Goal: Understand process/instructions: Learn how to perform a task or action

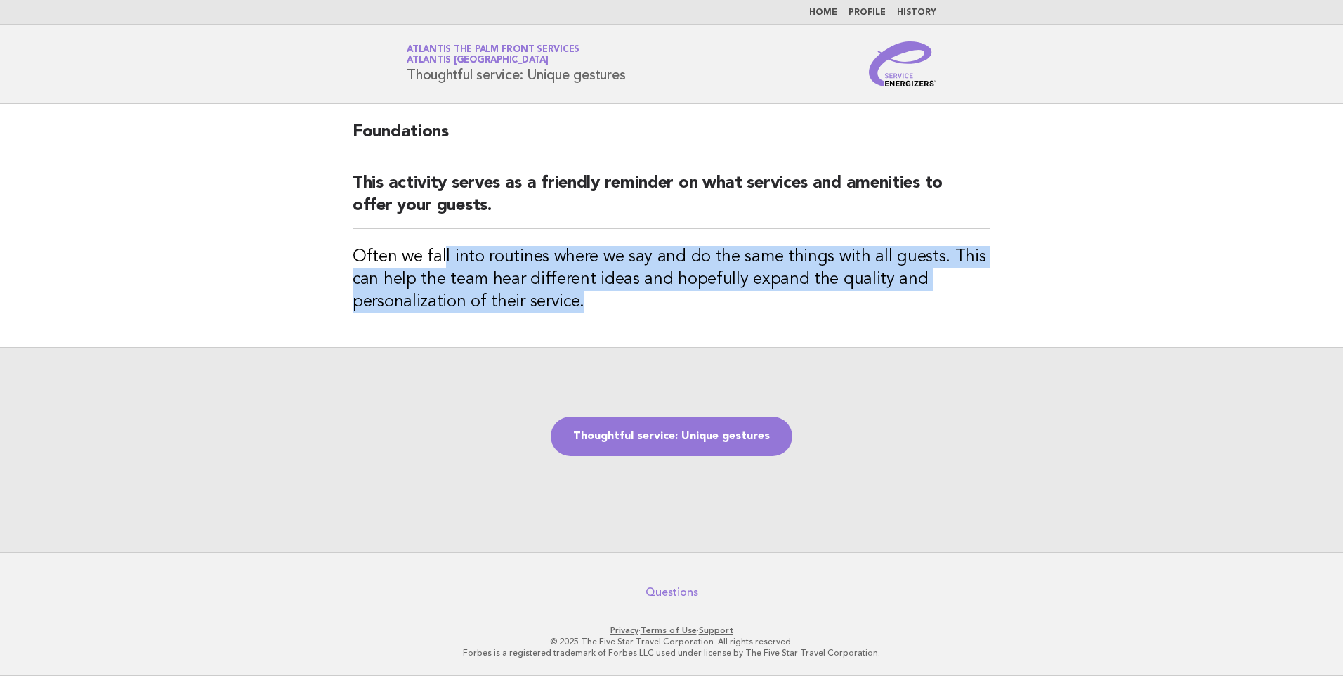
drag, startPoint x: 456, startPoint y: 261, endPoint x: 723, endPoint y: 297, distance: 270.0
click at [723, 297] on h3 "Often we fall into routines where we say and do the same things with all guests…" at bounding box center [672, 279] width 638 height 67
drag, startPoint x: 723, startPoint y: 296, endPoint x: 373, endPoint y: 247, distance: 353.1
click at [373, 247] on h3 "Often we fall into routines where we say and do the same things with all guests…" at bounding box center [672, 279] width 638 height 67
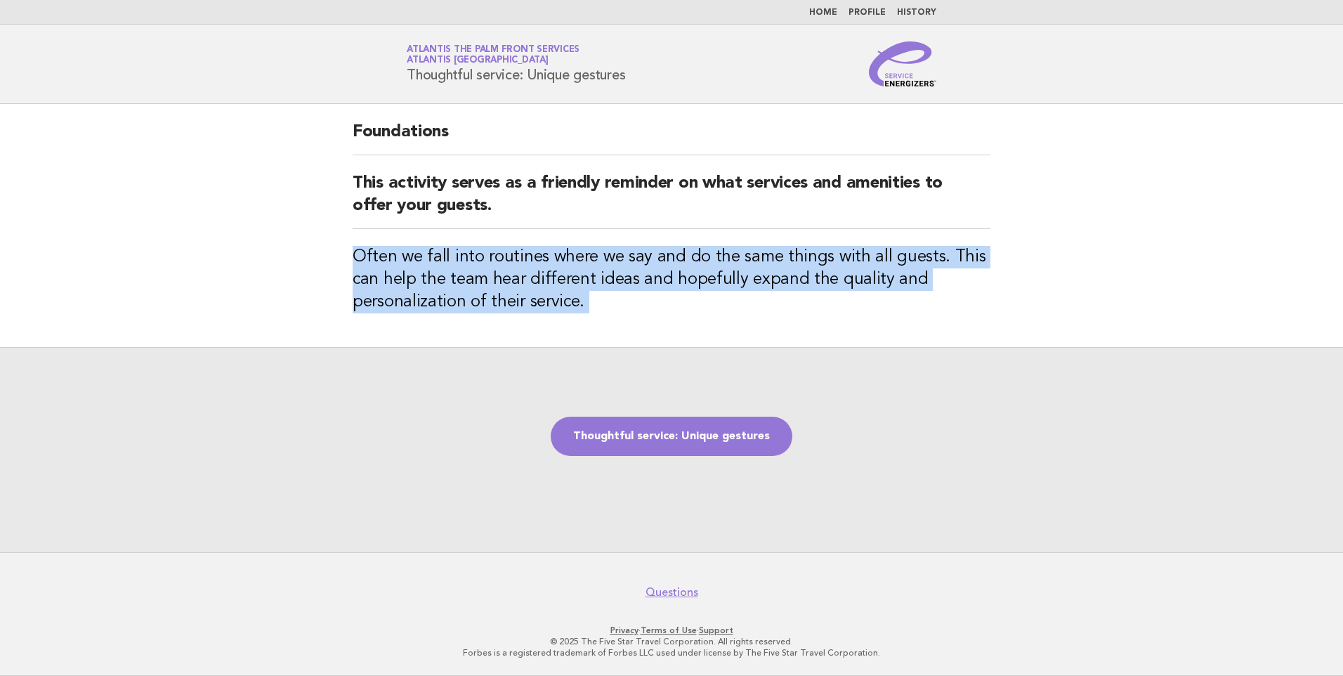
drag, startPoint x: 373, startPoint y: 247, endPoint x: 360, endPoint y: 244, distance: 13.6
click at [360, 244] on div "Foundations This activity serves as a friendly reminder on what services and am…" at bounding box center [671, 225] width 671 height 243
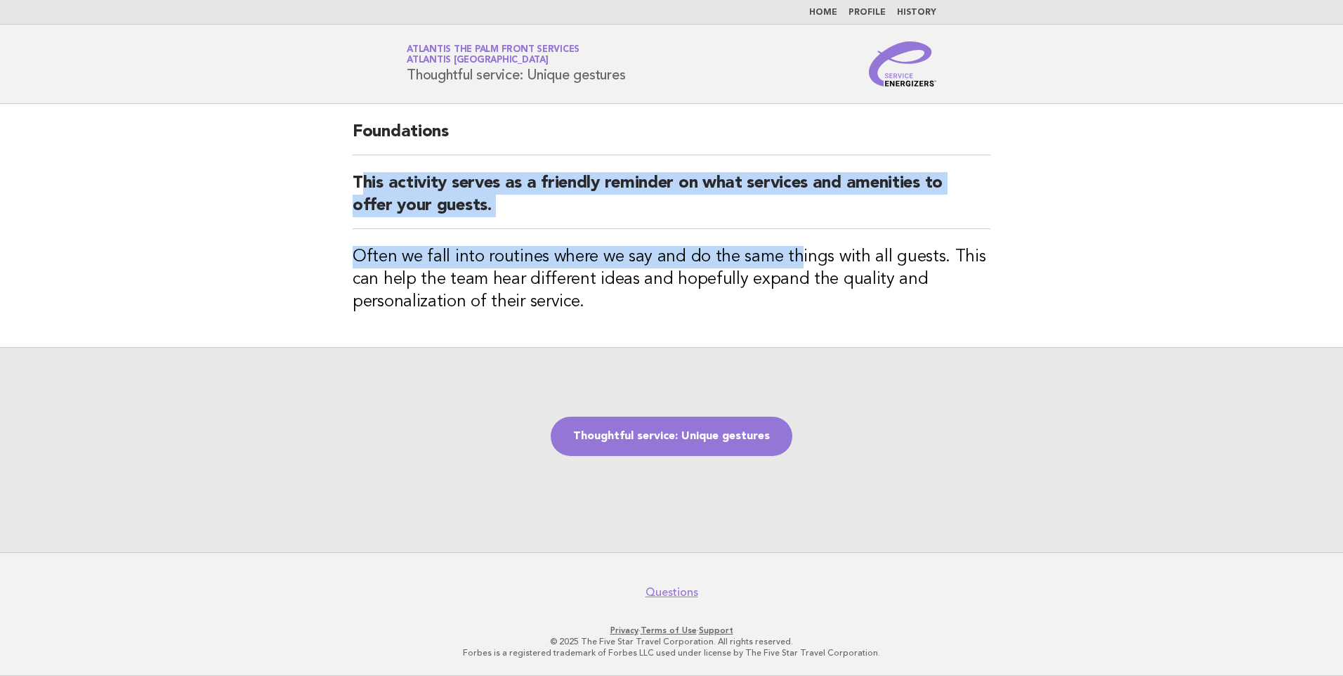
drag, startPoint x: 391, startPoint y: 181, endPoint x: 793, endPoint y: 249, distance: 407.4
click at [793, 249] on div "Foundations This activity serves as a friendly reminder on what services and am…" at bounding box center [671, 225] width 671 height 243
drag, startPoint x: 793, startPoint y: 249, endPoint x: 792, endPoint y: 258, distance: 9.2
click at [792, 258] on h3 "Often we fall into routines where we say and do the same things with all guests…" at bounding box center [672, 279] width 638 height 67
drag, startPoint x: 526, startPoint y: 192, endPoint x: 786, endPoint y: 272, distance: 272.5
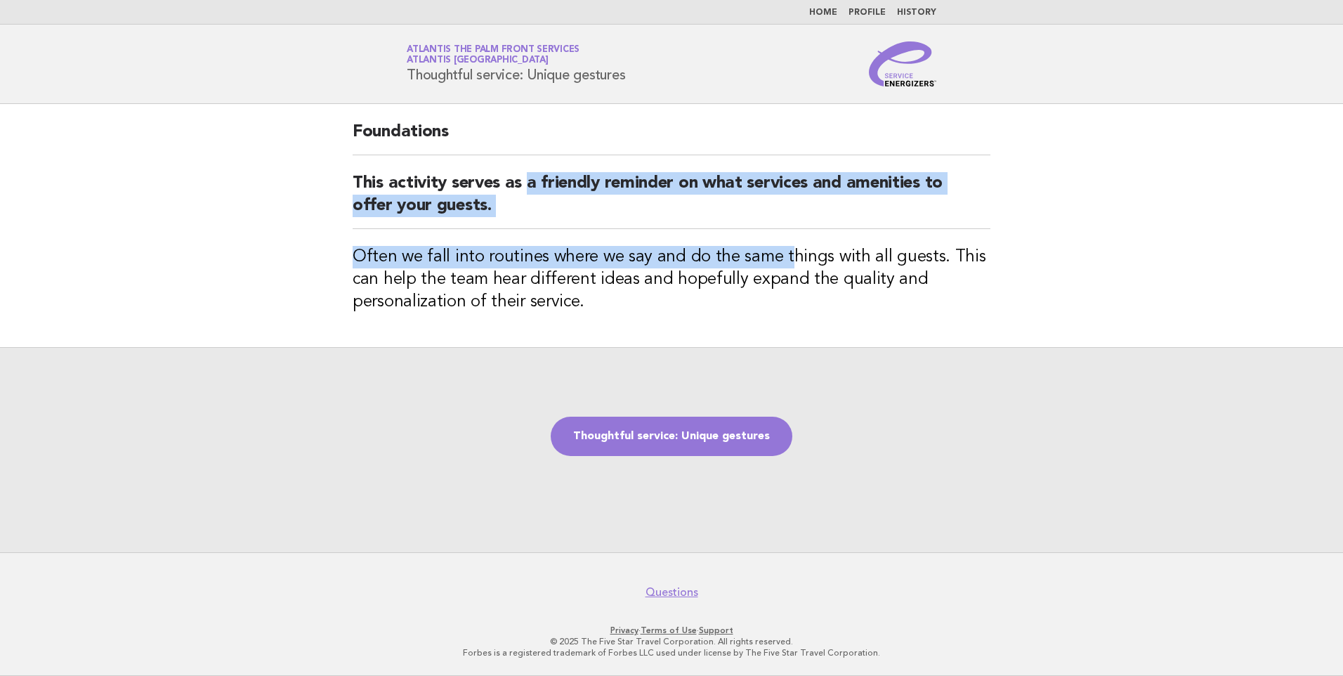
click at [786, 272] on div "Foundations This activity serves as a friendly reminder on what services and am…" at bounding box center [671, 225] width 671 height 243
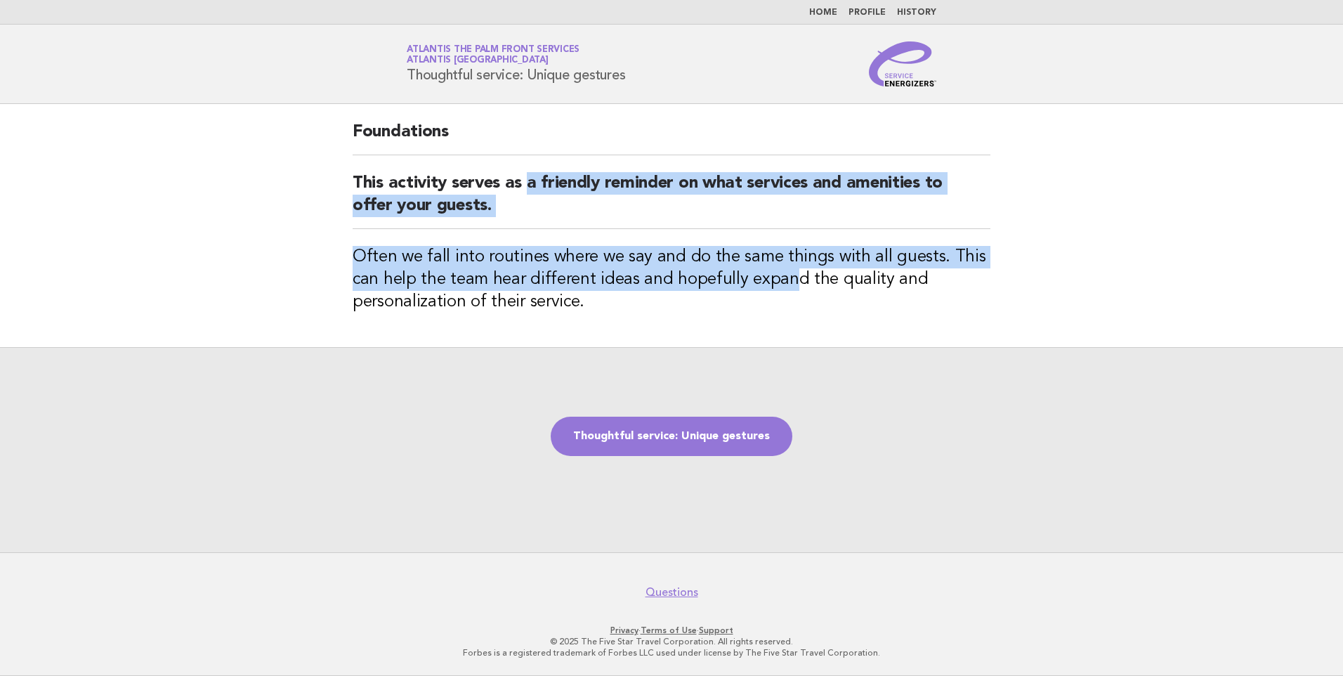
drag, startPoint x: 786, startPoint y: 272, endPoint x: 727, endPoint y: 284, distance: 60.0
click at [776, 278] on h3 "Often we fall into routines where we say and do the same things with all guests…" at bounding box center [672, 279] width 638 height 67
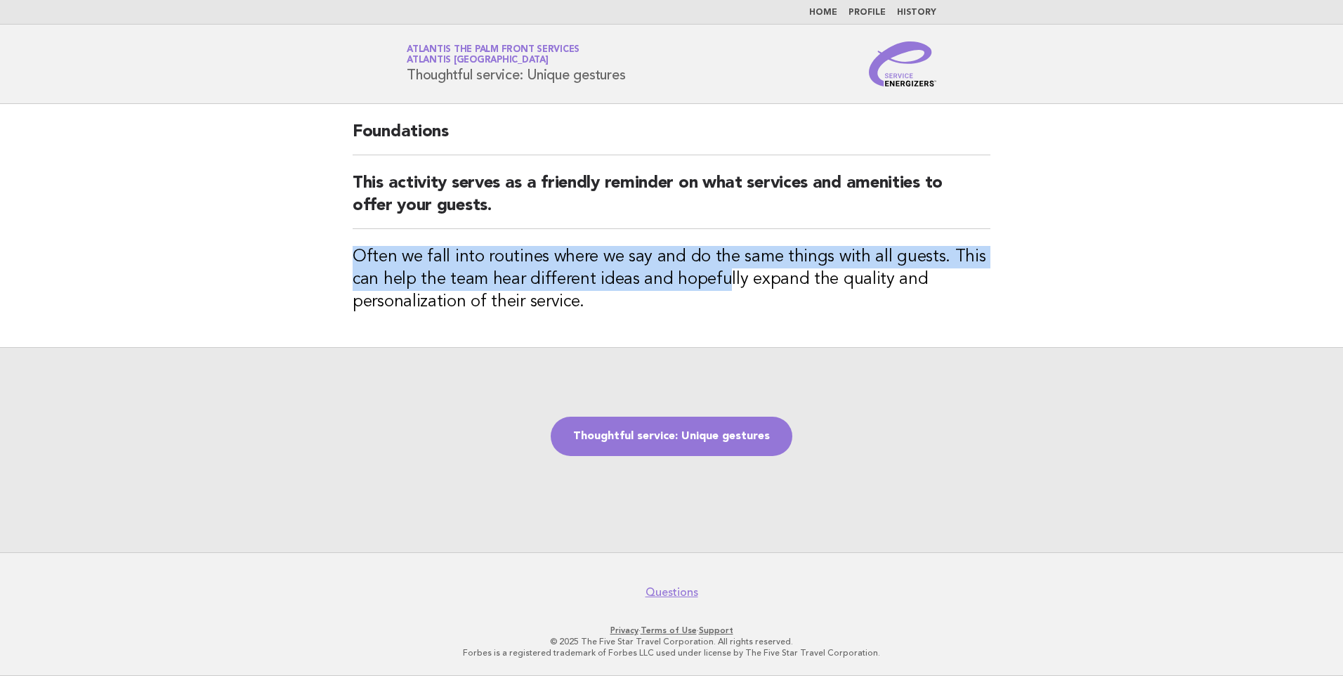
drag, startPoint x: 686, startPoint y: 280, endPoint x: 496, endPoint y: 206, distance: 203.4
click at [496, 206] on div "Foundations This activity serves as a friendly reminder on what services and am…" at bounding box center [671, 225] width 671 height 243
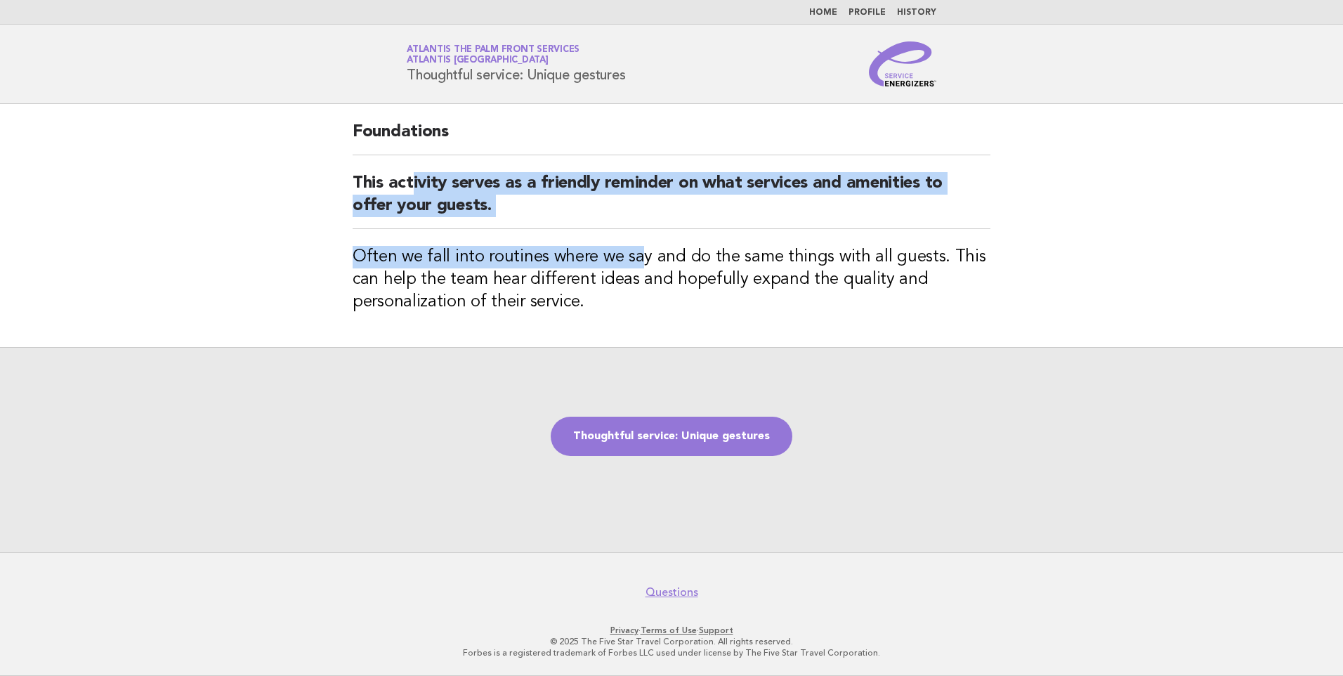
drag, startPoint x: 496, startPoint y: 206, endPoint x: 635, endPoint y: 261, distance: 149.2
click at [635, 261] on div "Foundations This activity serves as a friendly reminder on what services and am…" at bounding box center [671, 225] width 671 height 243
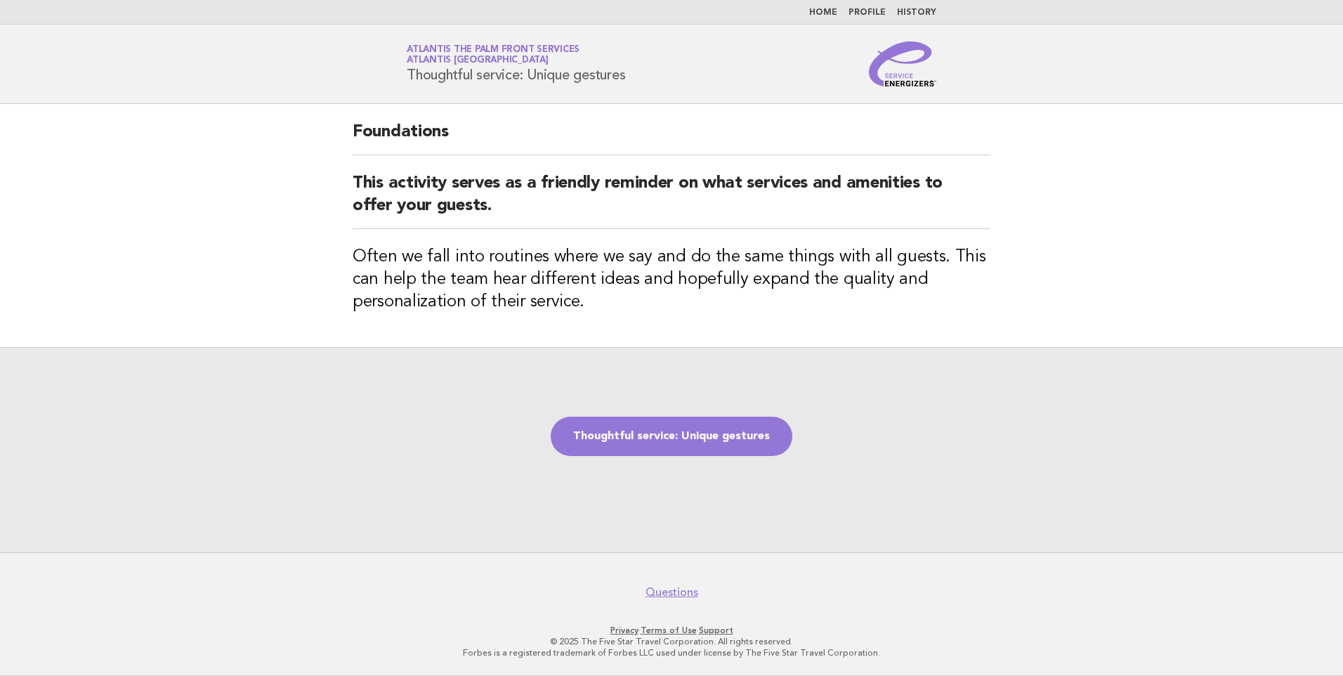
click at [640, 261] on h3 "Often we fall into routines where we say and do the same things with all guests…" at bounding box center [672, 279] width 638 height 67
drag, startPoint x: 488, startPoint y: 186, endPoint x: 685, endPoint y: 178, distance: 197.5
click at [685, 178] on h2 "This activity serves as a friendly reminder on what services and amenities to o…" at bounding box center [672, 200] width 638 height 57
drag, startPoint x: 685, startPoint y: 178, endPoint x: 619, endPoint y: 237, distance: 89.0
click at [619, 237] on div "Foundations This activity serves as a friendly reminder on what services and am…" at bounding box center [671, 225] width 671 height 243
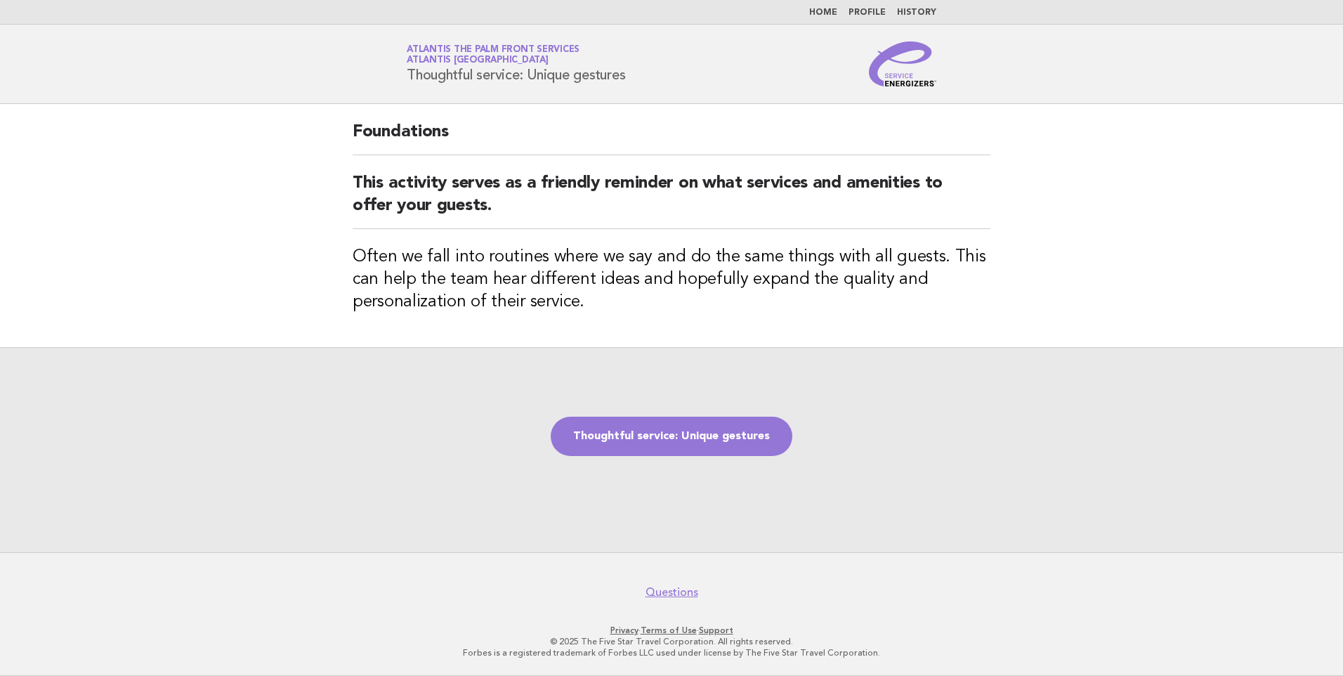
click at [539, 216] on h2 "This activity serves as a friendly reminder on what services and amenities to o…" at bounding box center [672, 200] width 638 height 57
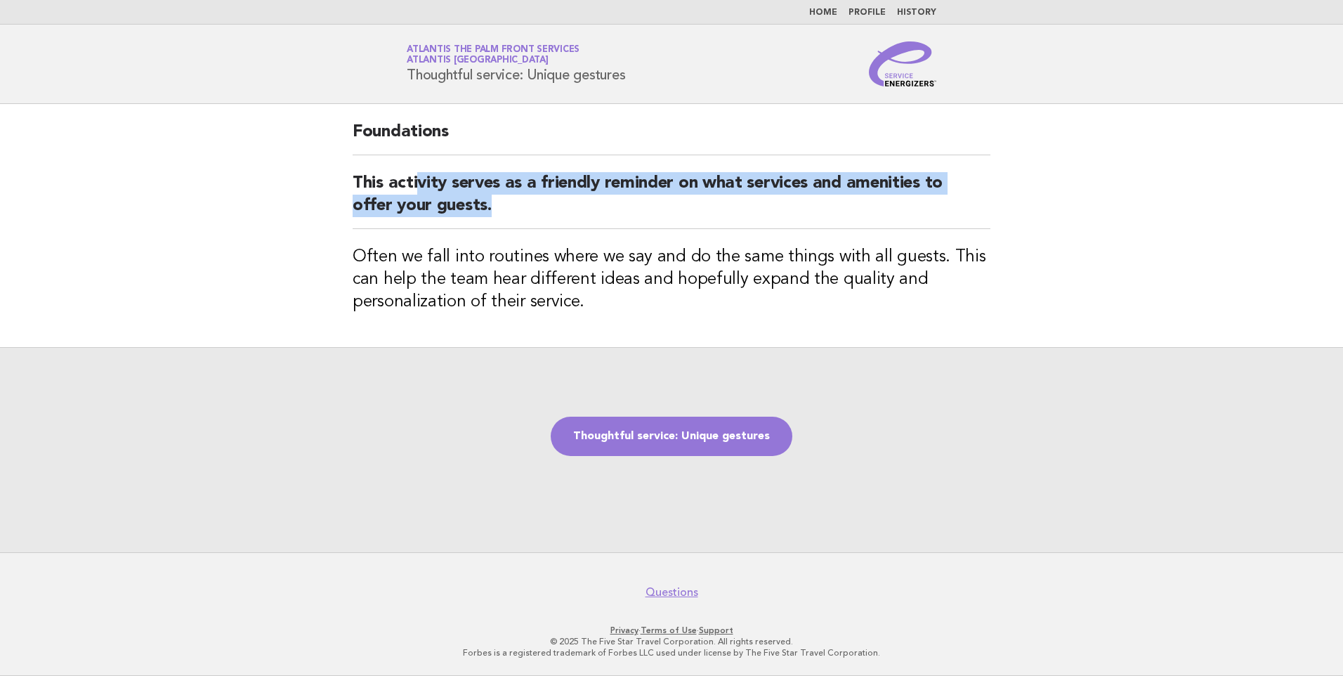
drag, startPoint x: 484, startPoint y: 202, endPoint x: 414, endPoint y: 178, distance: 73.9
click at [414, 178] on h2 "This activity serves as a friendly reminder on what services and amenities to o…" at bounding box center [672, 200] width 638 height 57
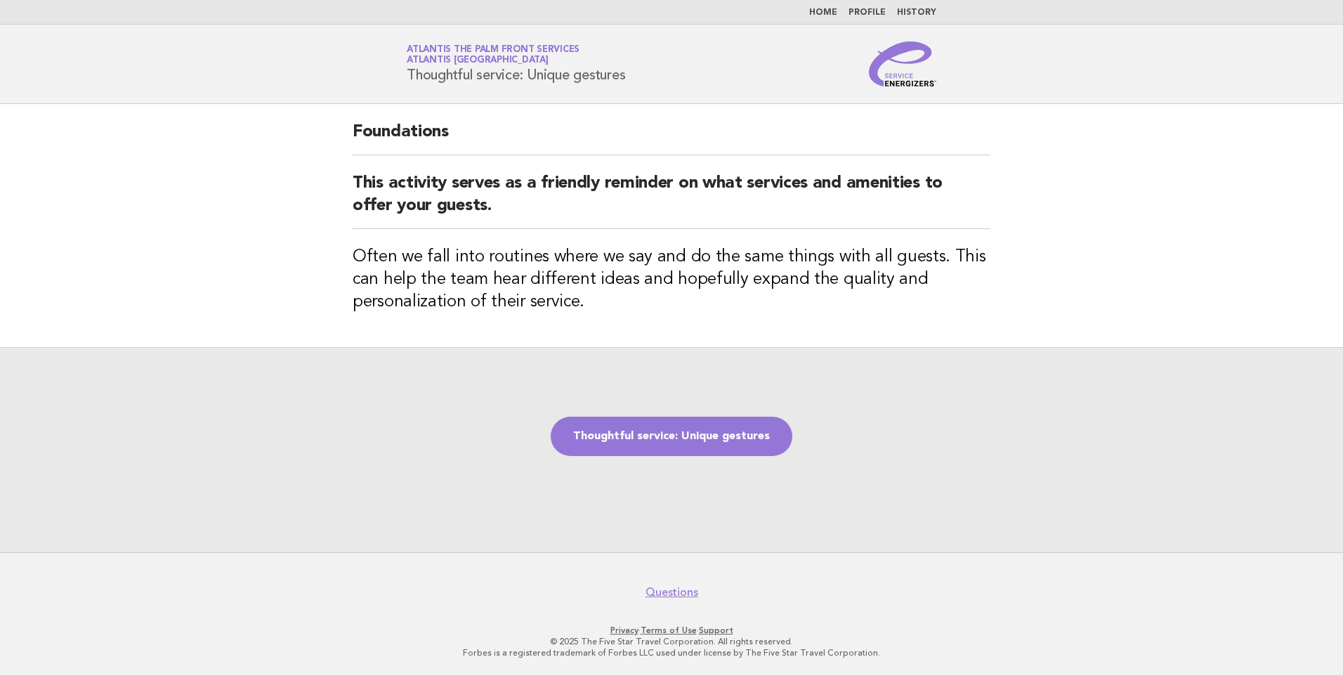
drag, startPoint x: 414, startPoint y: 178, endPoint x: 522, endPoint y: 320, distance: 178.8
click at [407, 178] on h2 "This activity serves as a friendly reminder on what services and amenities to o…" at bounding box center [672, 200] width 638 height 57
drag, startPoint x: 679, startPoint y: 432, endPoint x: 668, endPoint y: 433, distance: 10.6
click at [679, 432] on link "Thoughtful service: Unique gestures" at bounding box center [672, 435] width 242 height 39
click at [346, 312] on div "Foundations This activity serves as a friendly reminder on what services and am…" at bounding box center [671, 225] width 671 height 243
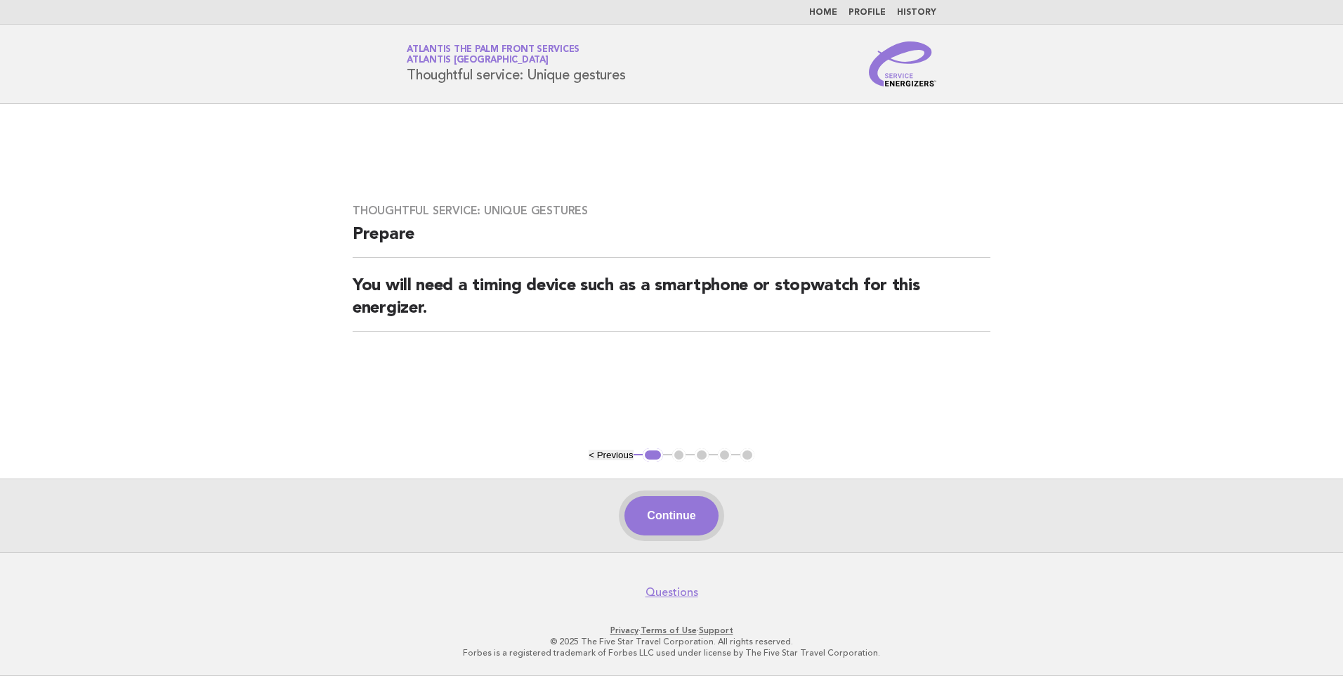
click at [649, 510] on button "Continue" at bounding box center [670, 515] width 93 height 39
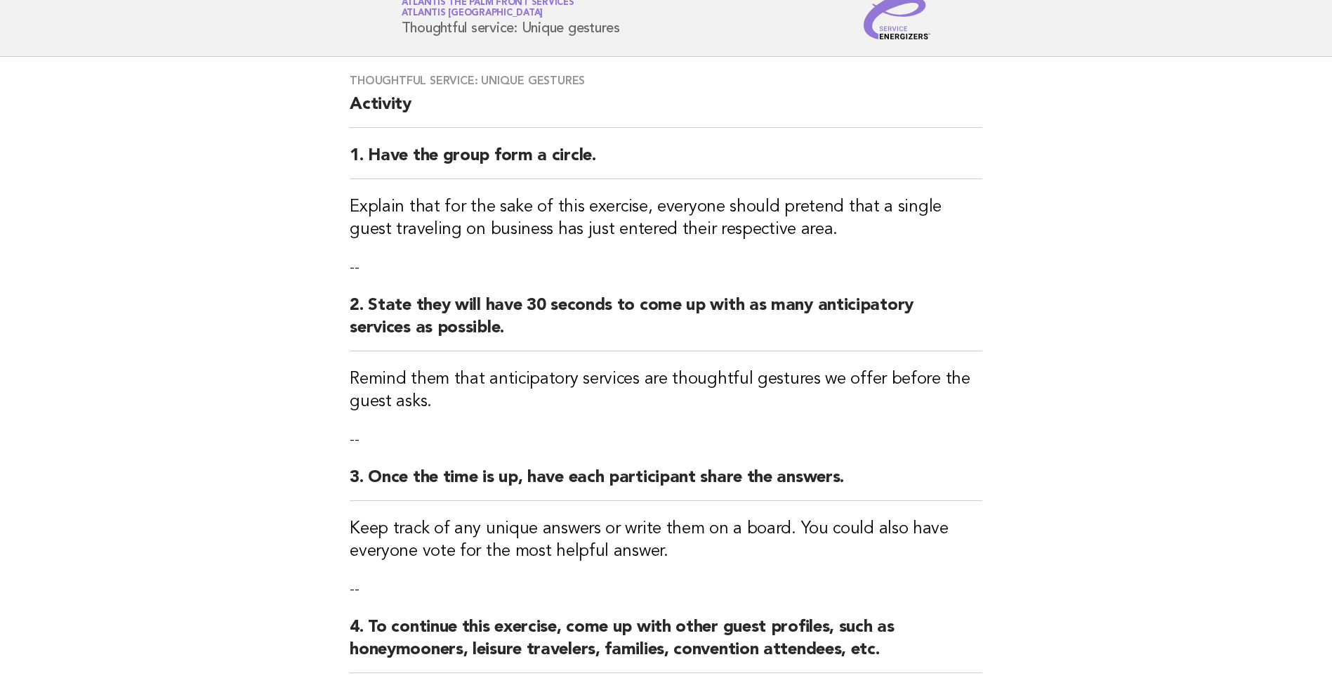
scroll to position [70, 0]
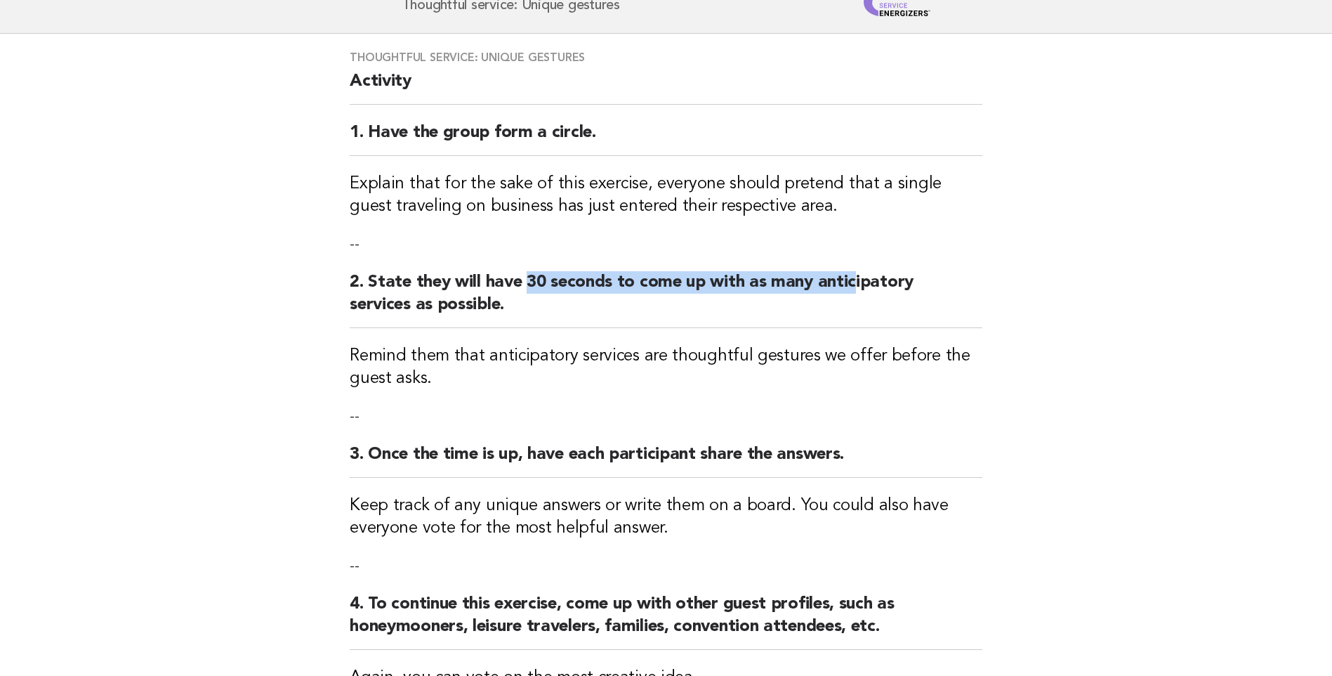
drag, startPoint x: 529, startPoint y: 285, endPoint x: 857, endPoint y: 290, distance: 327.3
click at [857, 290] on h2 "2. State they will have 30 seconds to come up with as many anticipatory service…" at bounding box center [666, 299] width 633 height 57
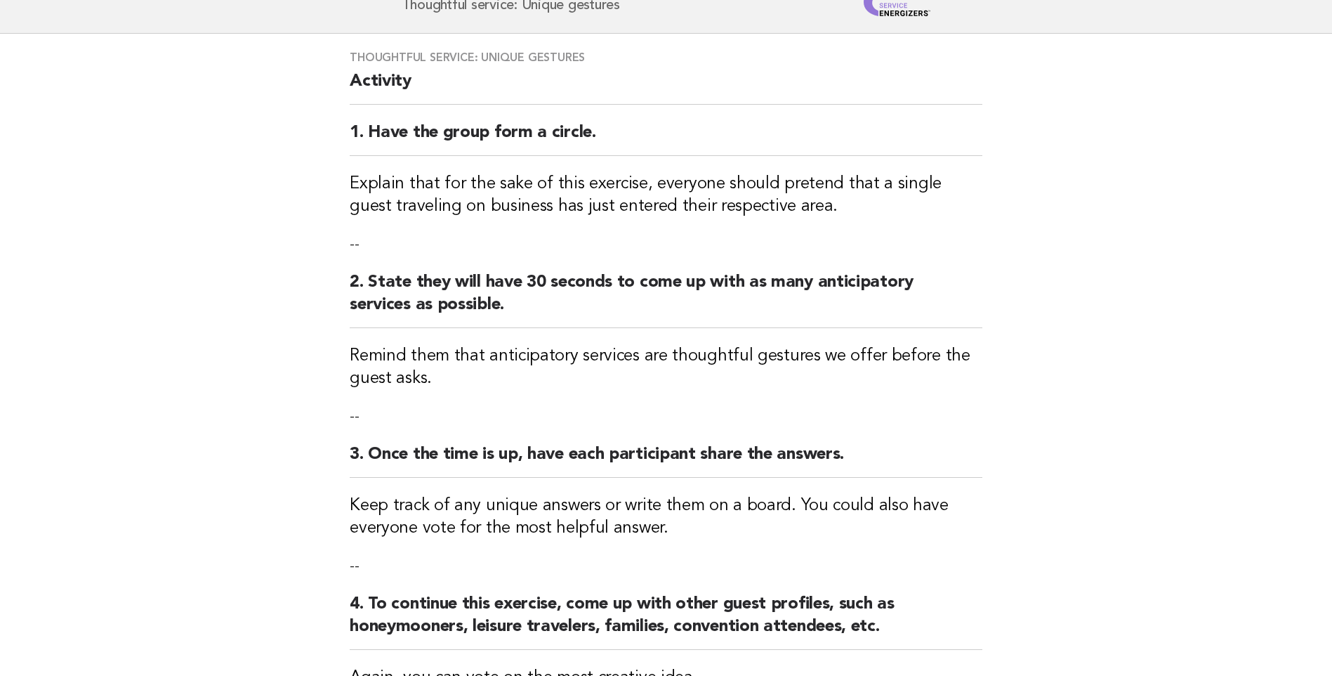
drag, startPoint x: 857, startPoint y: 290, endPoint x: 862, endPoint y: 305, distance: 15.8
click at [862, 305] on h2 "2. State they will have 30 seconds to come up with as many anticipatory service…" at bounding box center [666, 299] width 633 height 57
drag, startPoint x: 707, startPoint y: 319, endPoint x: 437, endPoint y: 315, distance: 269.7
click at [437, 315] on h2 "2. State they will have 30 seconds to come up with as many anticipatory service…" at bounding box center [666, 299] width 633 height 57
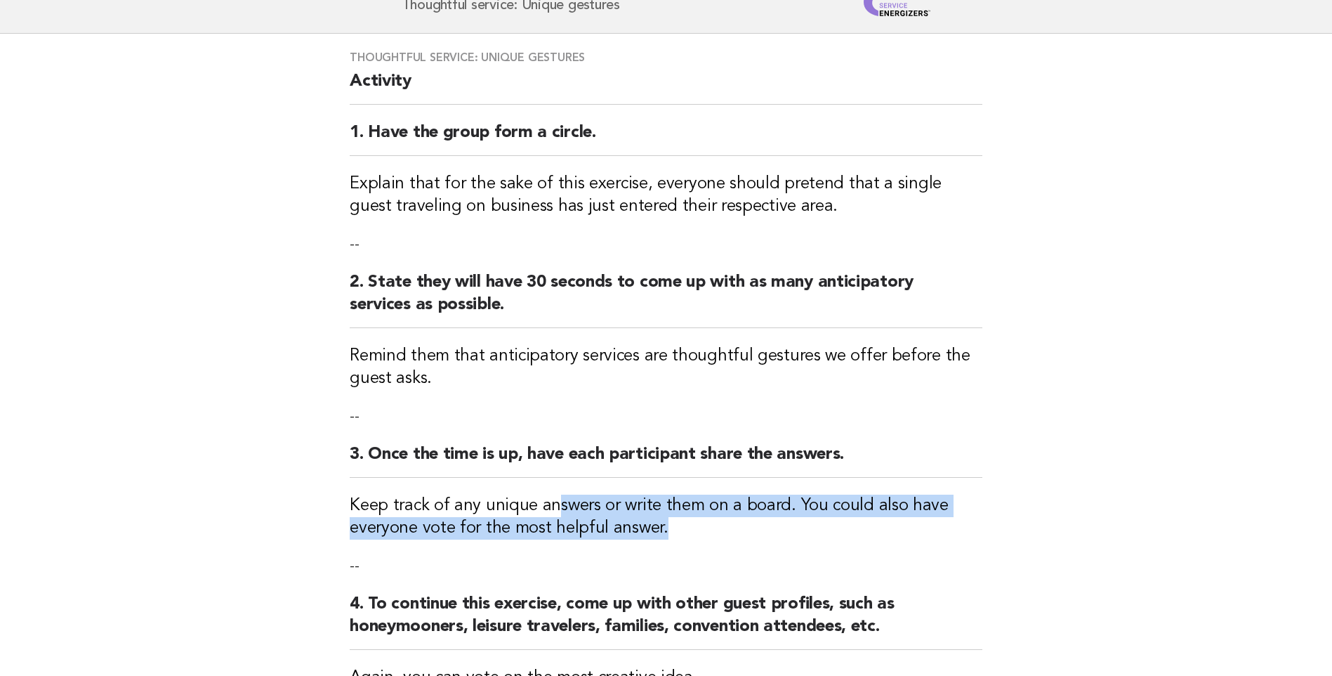
drag, startPoint x: 681, startPoint y: 492, endPoint x: 781, endPoint y: 523, distance: 104.6
click at [781, 523] on div "Thoughtful service: Unique gestures Activity 1. Have the group form a circle. E…" at bounding box center [666, 409] width 666 height 751
click at [781, 523] on h3 "Keep track of any unique answers or write them on a board. You could also have …" at bounding box center [666, 516] width 633 height 45
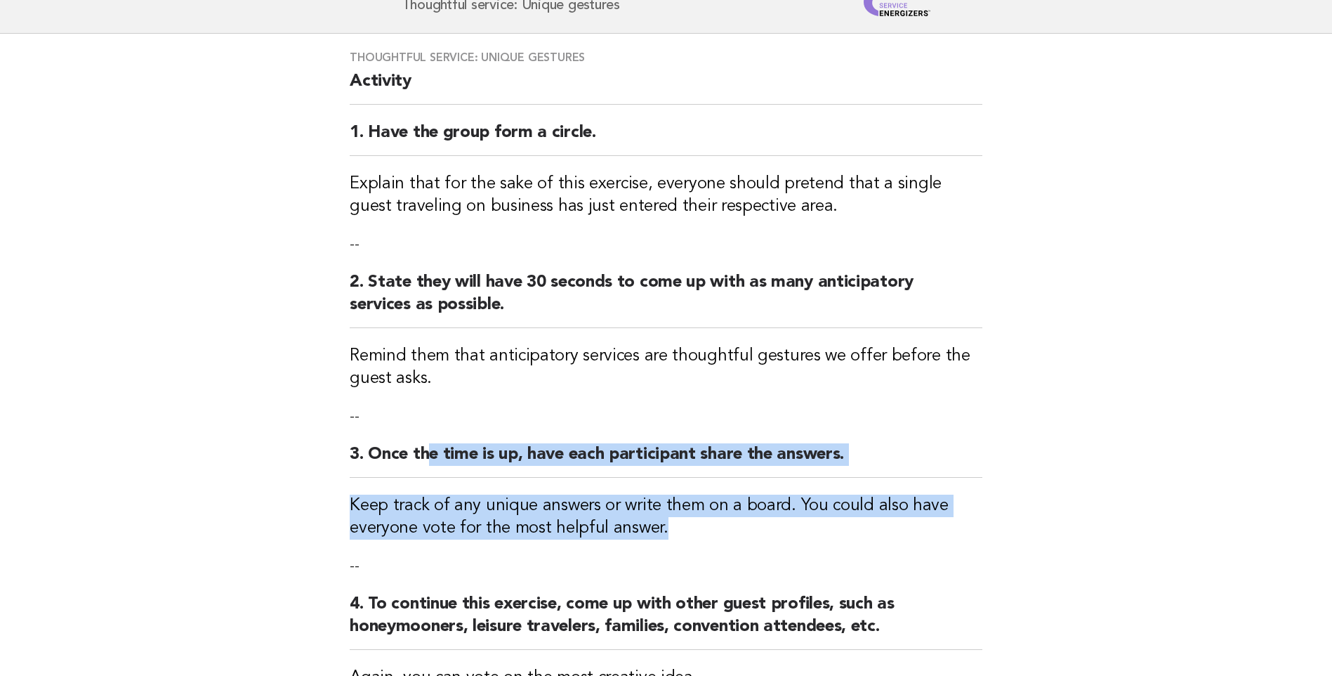
drag, startPoint x: 602, startPoint y: 466, endPoint x: 419, endPoint y: 428, distance: 187.3
click at [419, 428] on div "Thoughtful service: Unique gestures Activity 1. Have the group form a circle. E…" at bounding box center [666, 409] width 666 height 751
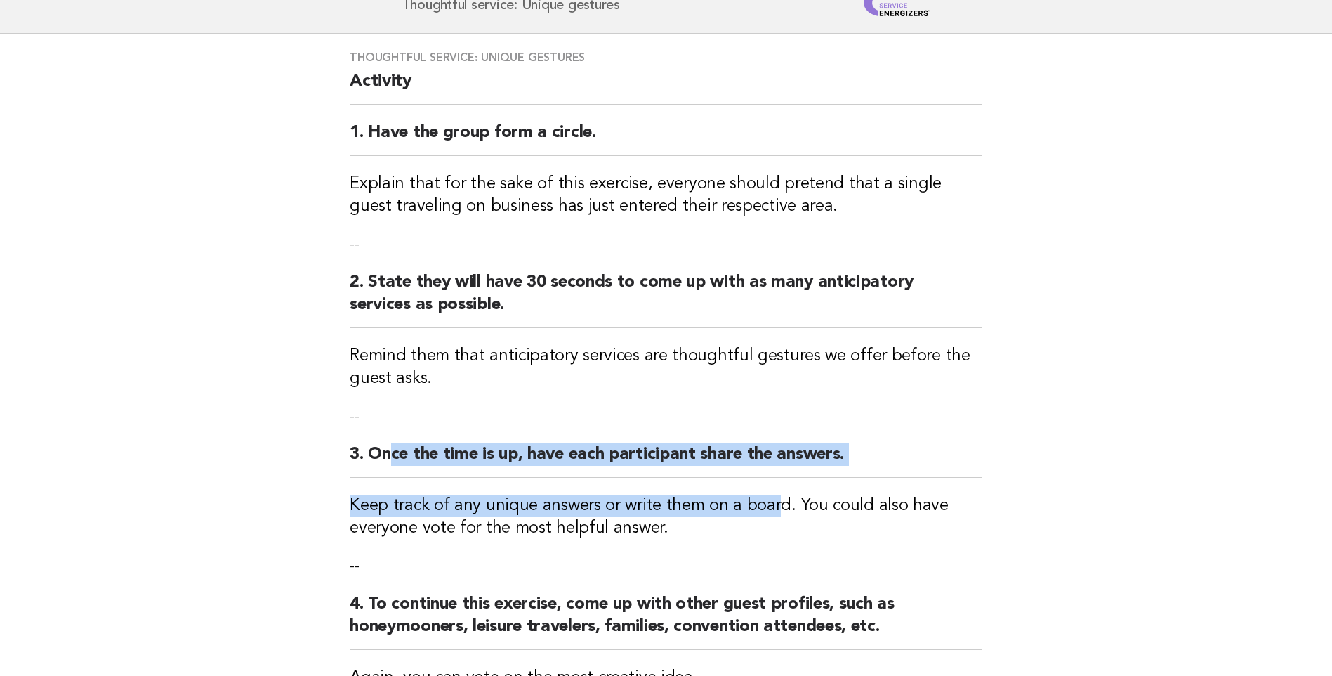
drag, startPoint x: 419, startPoint y: 428, endPoint x: 768, endPoint y: 514, distance: 359.5
click at [768, 514] on div "Thoughtful service: Unique gestures Activity 1. Have the group form a circle. E…" at bounding box center [666, 409] width 666 height 751
click at [768, 514] on h3 "Keep track of any unique answers or write them on a board. You could also have …" at bounding box center [666, 516] width 633 height 45
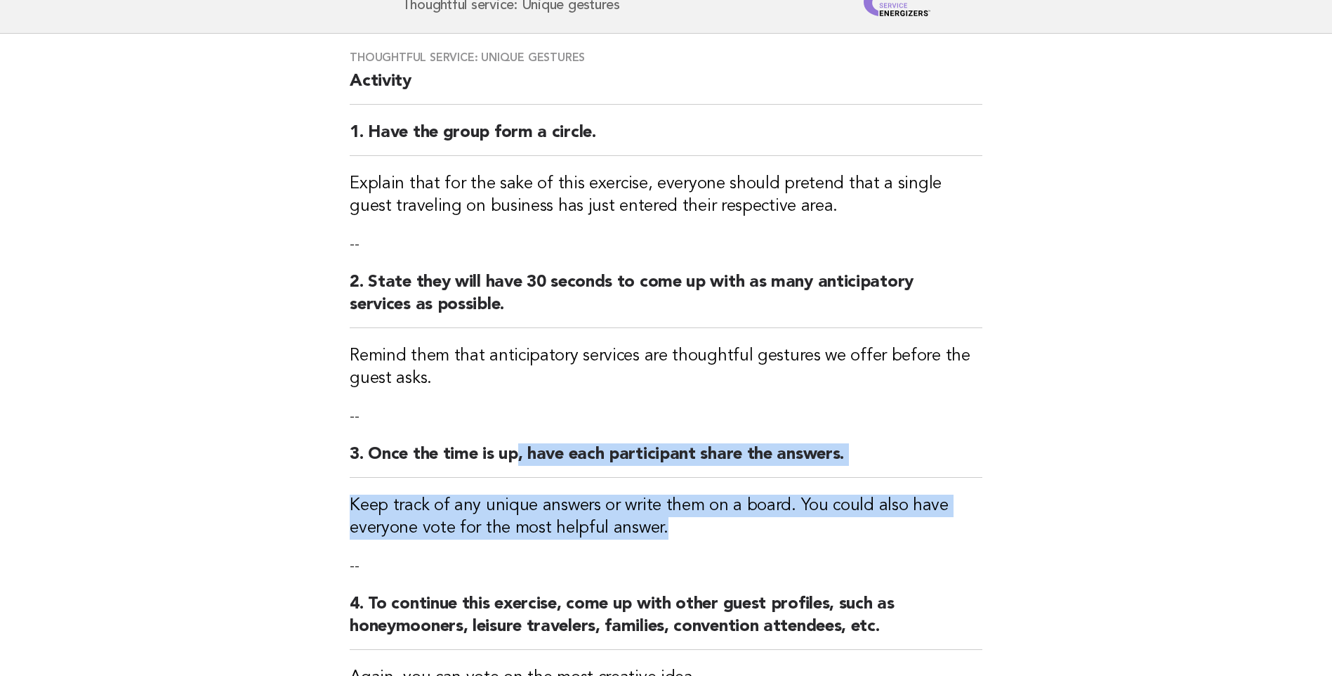
drag, startPoint x: 753, startPoint y: 520, endPoint x: 499, endPoint y: 458, distance: 262.4
click at [499, 458] on div "Thoughtful service: Unique gestures Activity 1. Have the group form a circle. E…" at bounding box center [666, 409] width 666 height 751
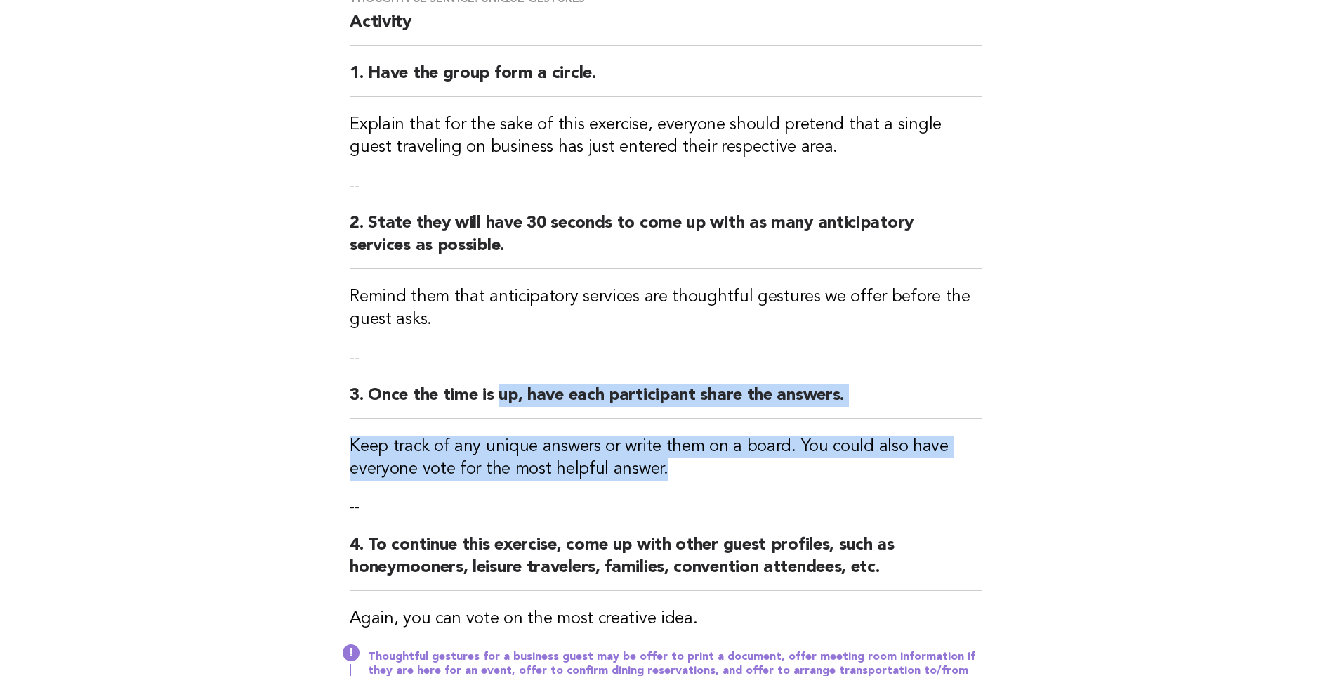
scroll to position [211, 0]
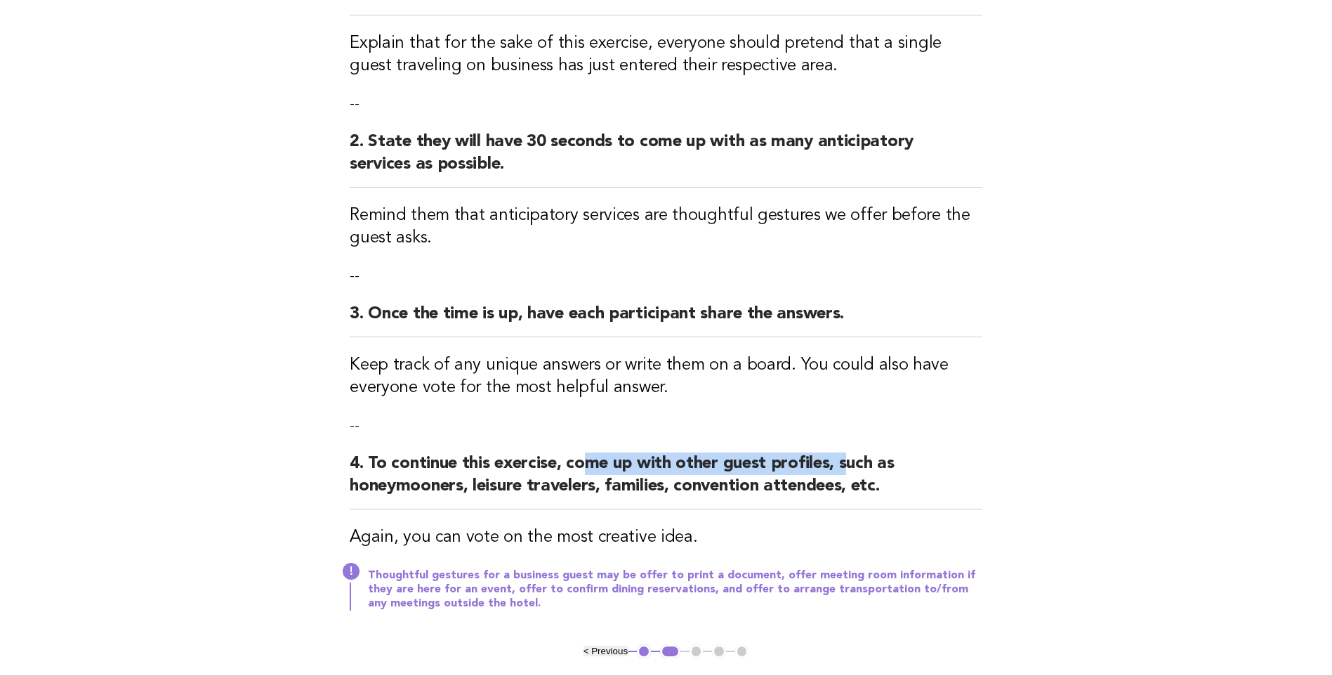
drag, startPoint x: 621, startPoint y: 463, endPoint x: 856, endPoint y: 462, distance: 234.5
click at [856, 462] on h2 "4. To continue this exercise, come up with other guest profiles, such as honeym…" at bounding box center [666, 480] width 633 height 57
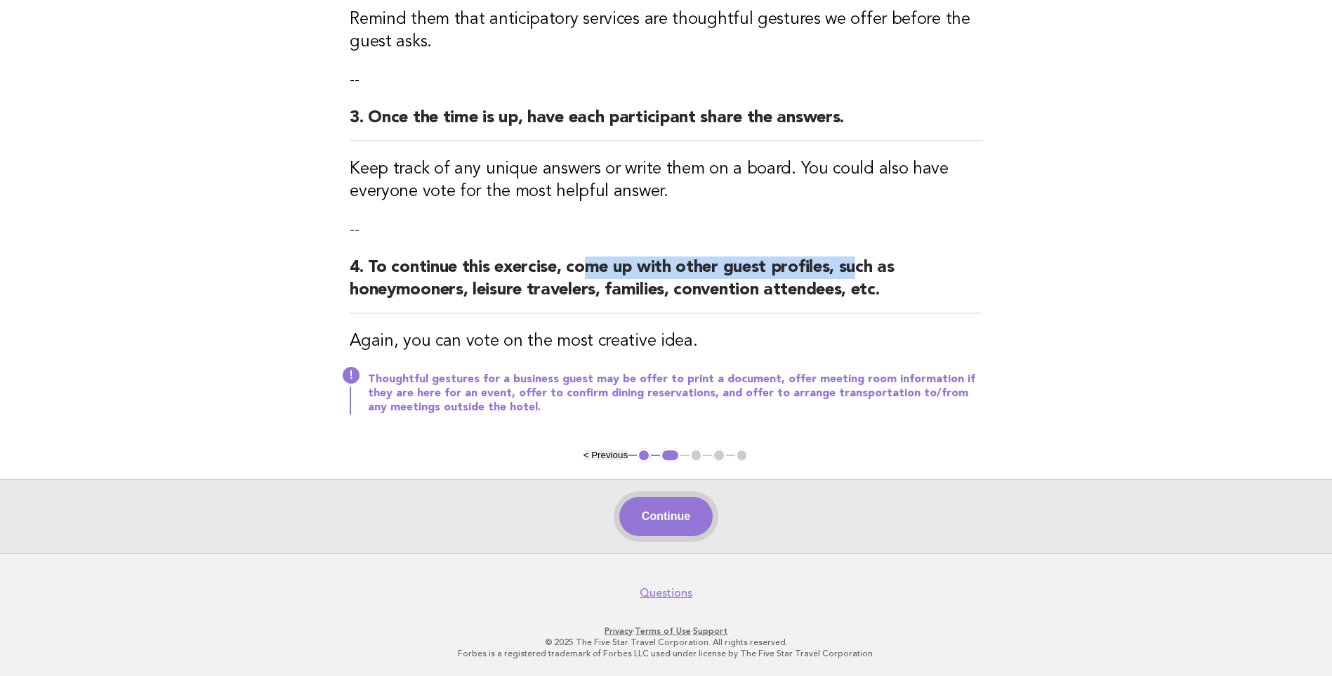
click at [677, 516] on button "Continue" at bounding box center [665, 515] width 93 height 39
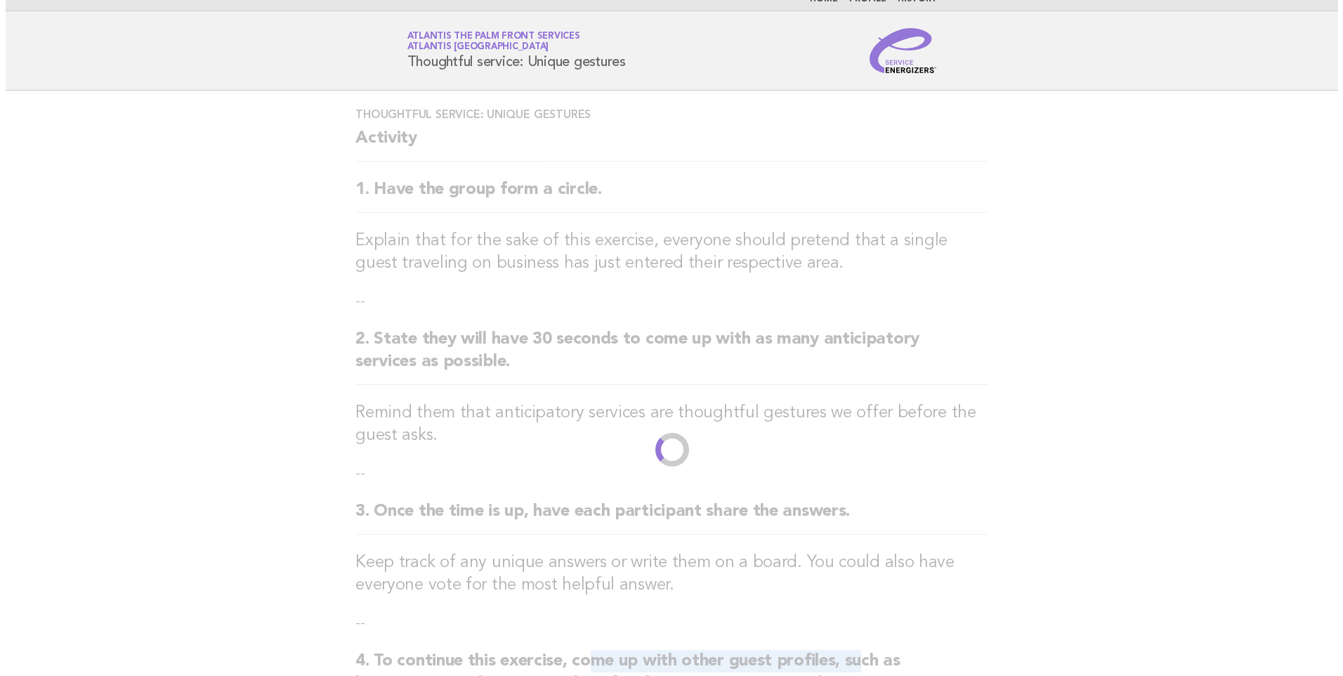
scroll to position [0, 0]
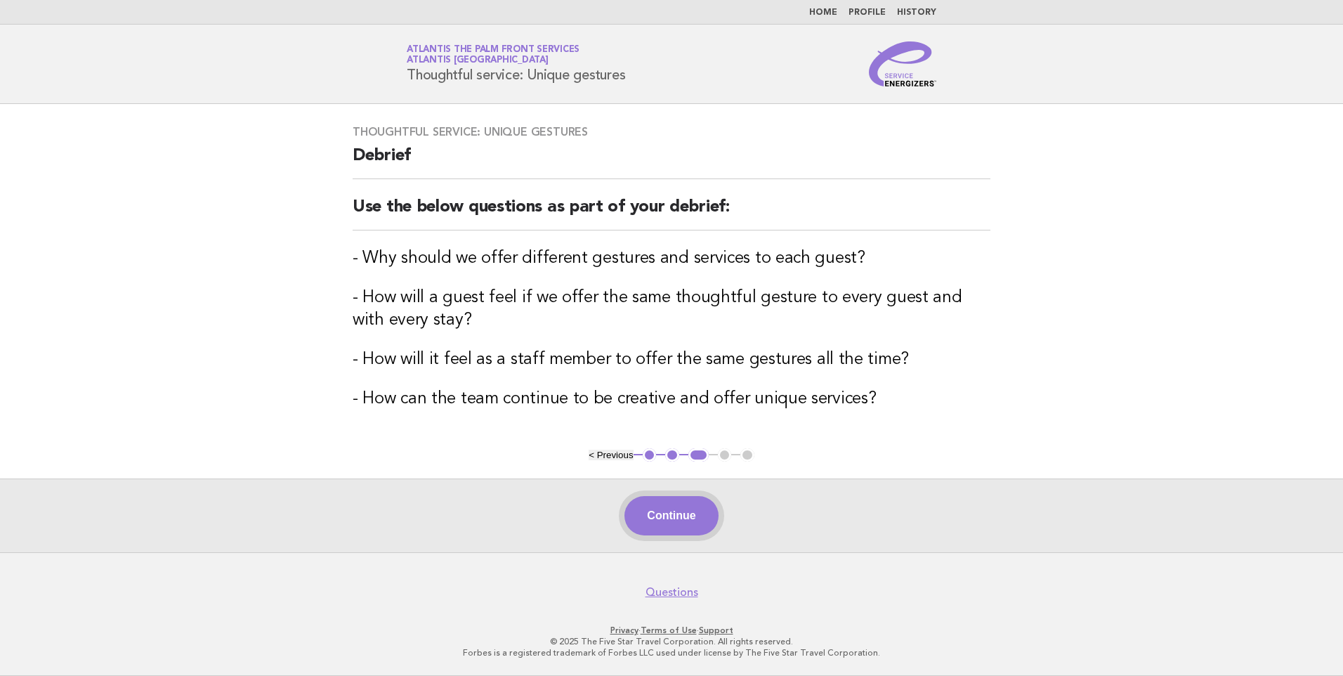
click at [672, 521] on button "Continue" at bounding box center [670, 515] width 93 height 39
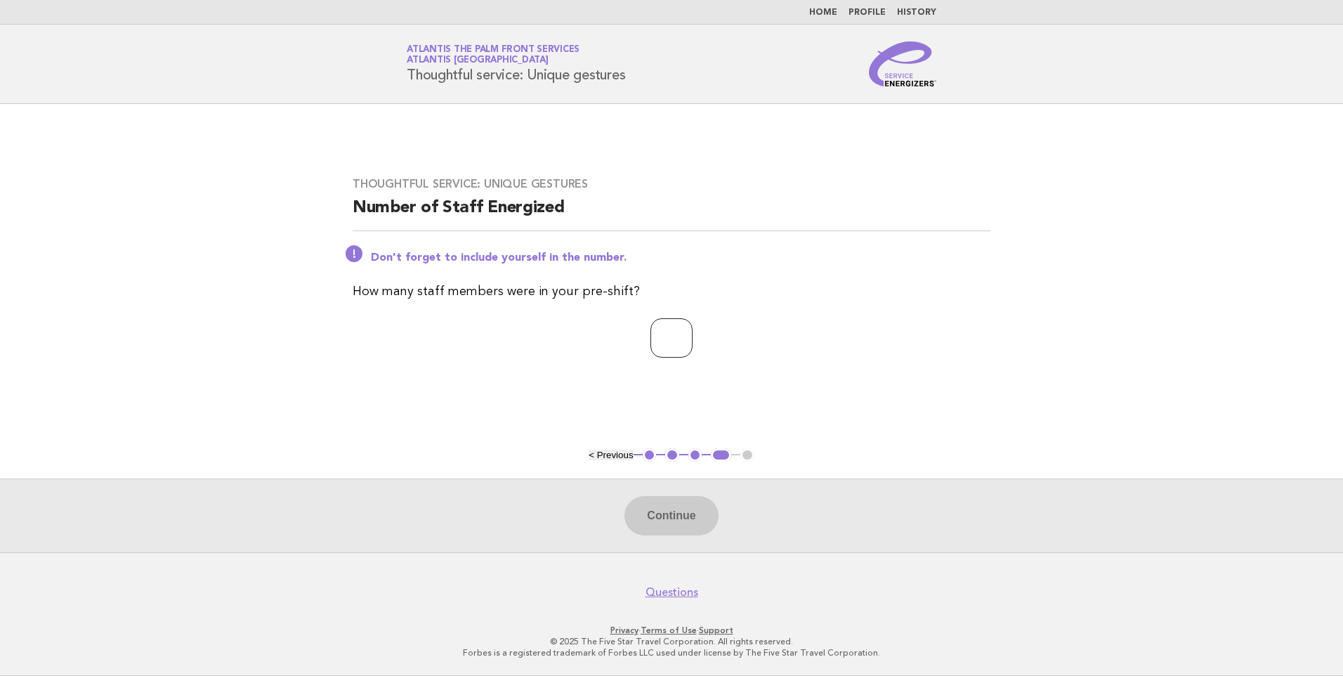
click at [661, 344] on input "number" at bounding box center [671, 337] width 42 height 39
type input "*"
click at [678, 499] on button "Continue" at bounding box center [670, 515] width 93 height 39
